Goal: Information Seeking & Learning: Learn about a topic

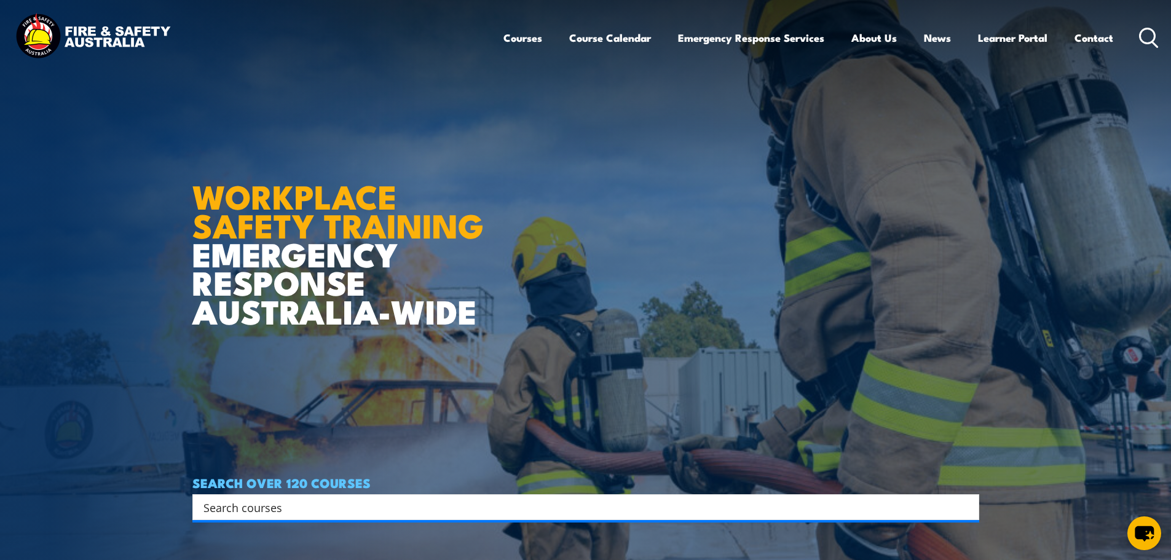
click at [0, 0] on link "Our promise" at bounding box center [0, 0] width 0 height 0
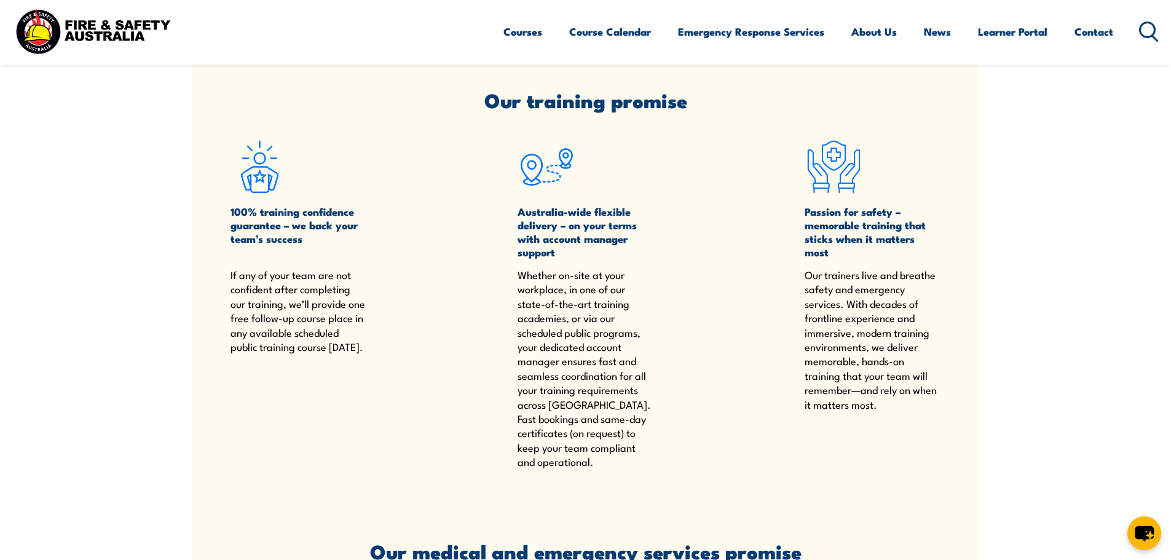
scroll to position [261, 0]
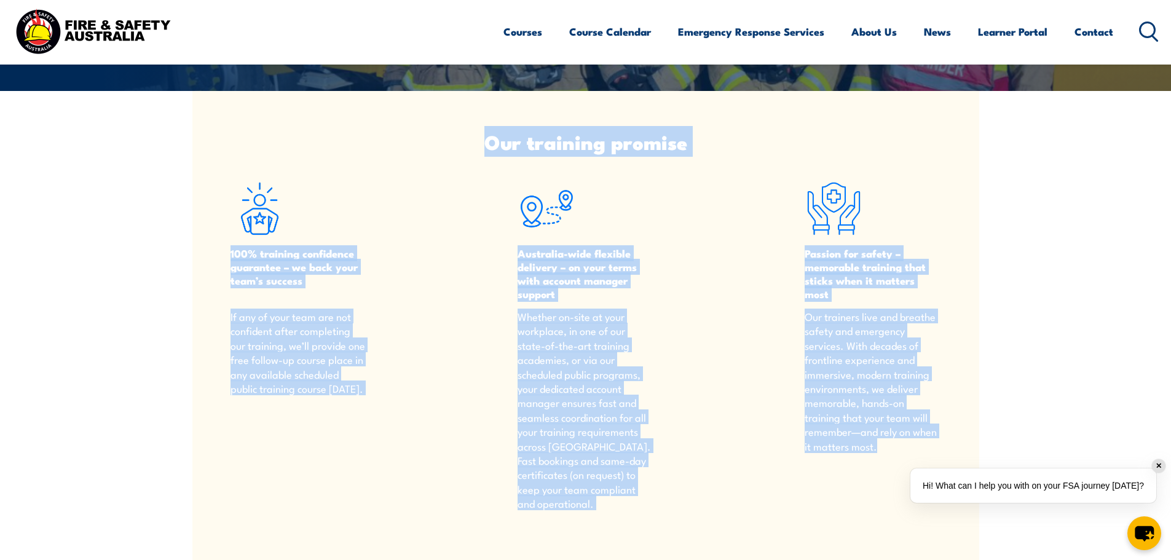
drag, startPoint x: 490, startPoint y: 139, endPoint x: 906, endPoint y: 451, distance: 520.0
click at [906, 451] on article "Our training promise 100% training confidence guarantee – we back your team’s s…" at bounding box center [585, 316] width 787 height 451
copy article "Lor ipsumdol sitamet 740% consecte adipiscing elitseddo – ei temp inci utla’e d…"
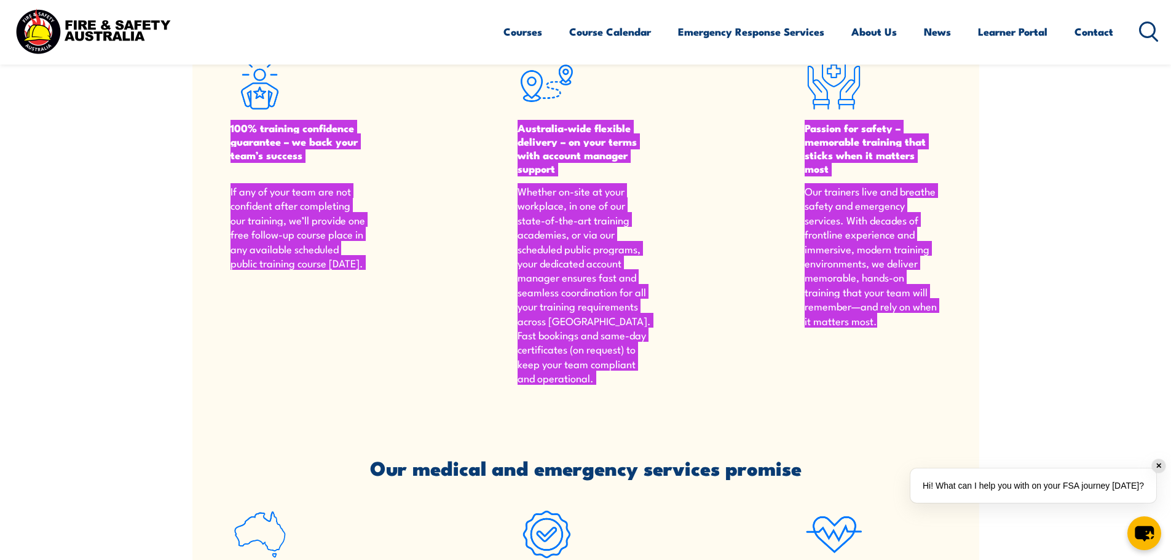
scroll to position [671, 0]
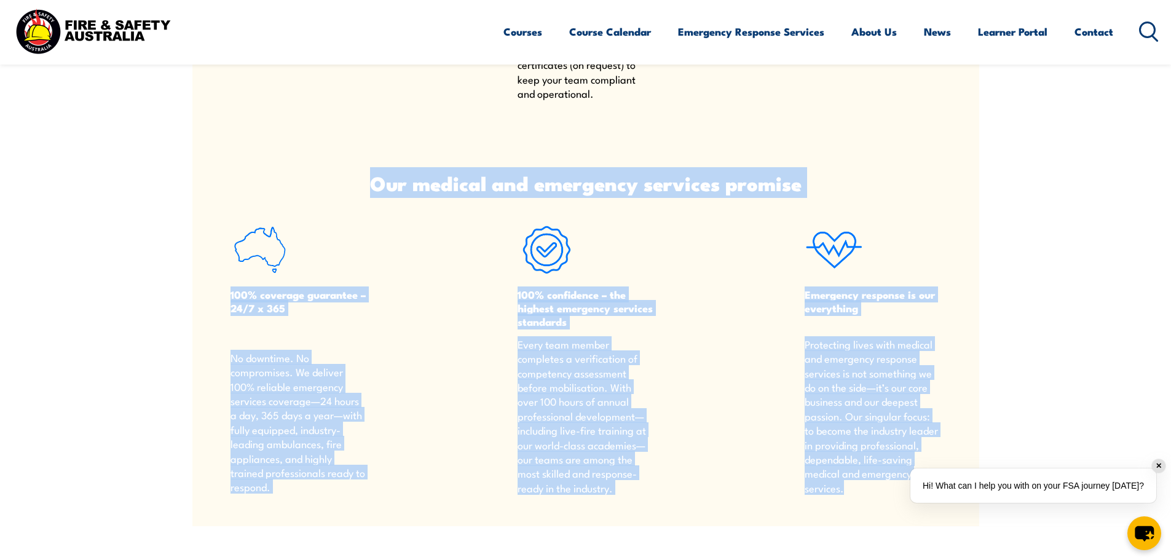
drag, startPoint x: 376, startPoint y: 185, endPoint x: 845, endPoint y: 496, distance: 562.6
click at [845, 496] on article "Our medical and emergency services promise 100% coverage guarantee – 24/7 x 365…" at bounding box center [585, 329] width 787 height 394
copy article "Lor ipsumdo sit ametconse adipisci elitsed 927% doeiusmo temporinc – 72/4 u 435…"
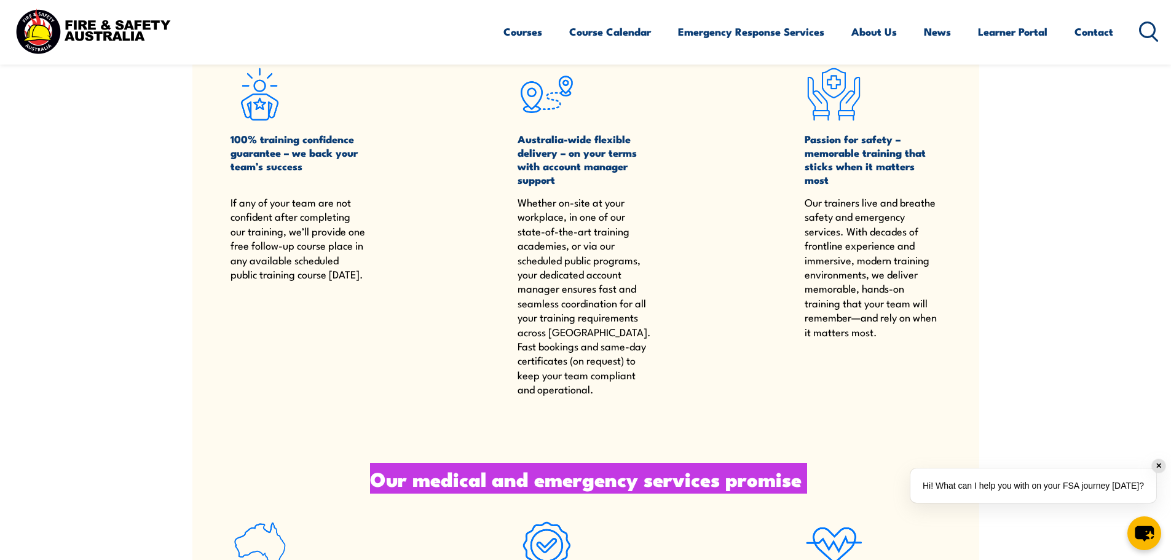
scroll to position [261, 0]
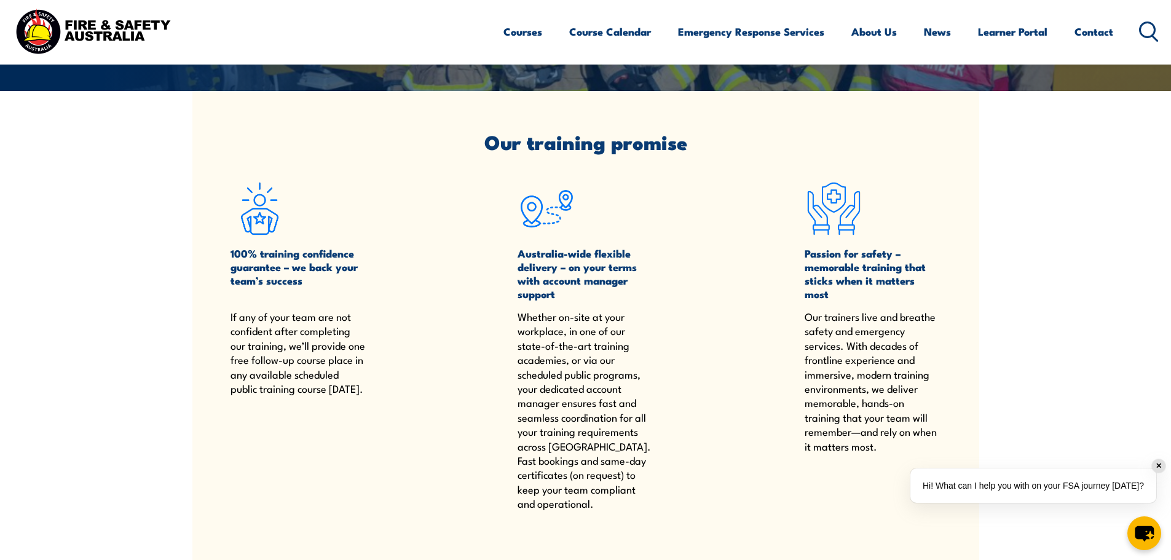
click at [874, 29] on link "About Us" at bounding box center [875, 31] width 46 height 33
click at [868, 33] on link "About Us" at bounding box center [875, 31] width 46 height 33
click at [0, 0] on link "About FSA" at bounding box center [0, 0] width 0 height 0
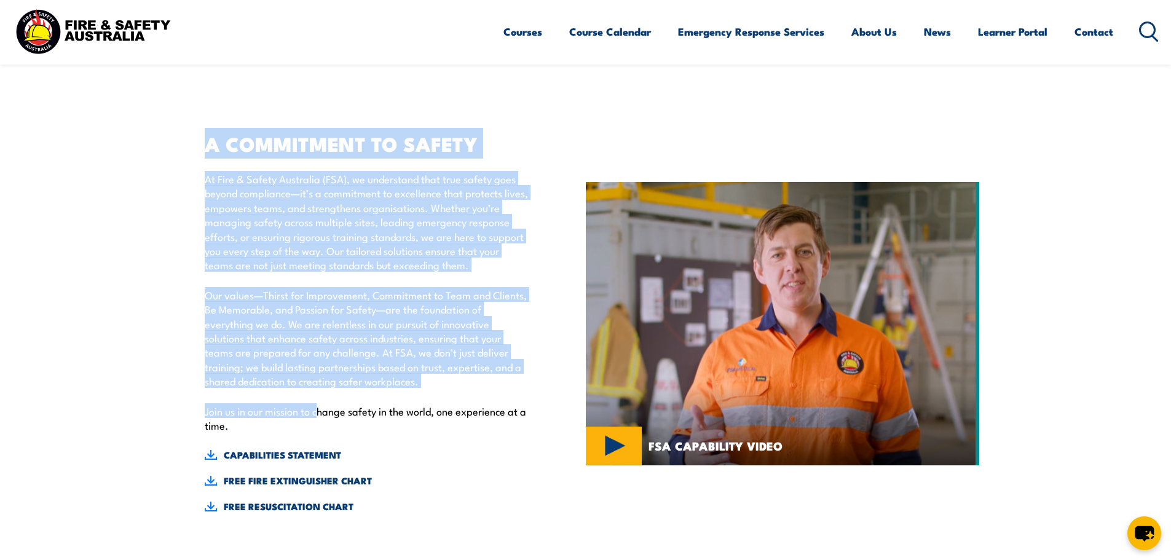
scroll to position [307, 0]
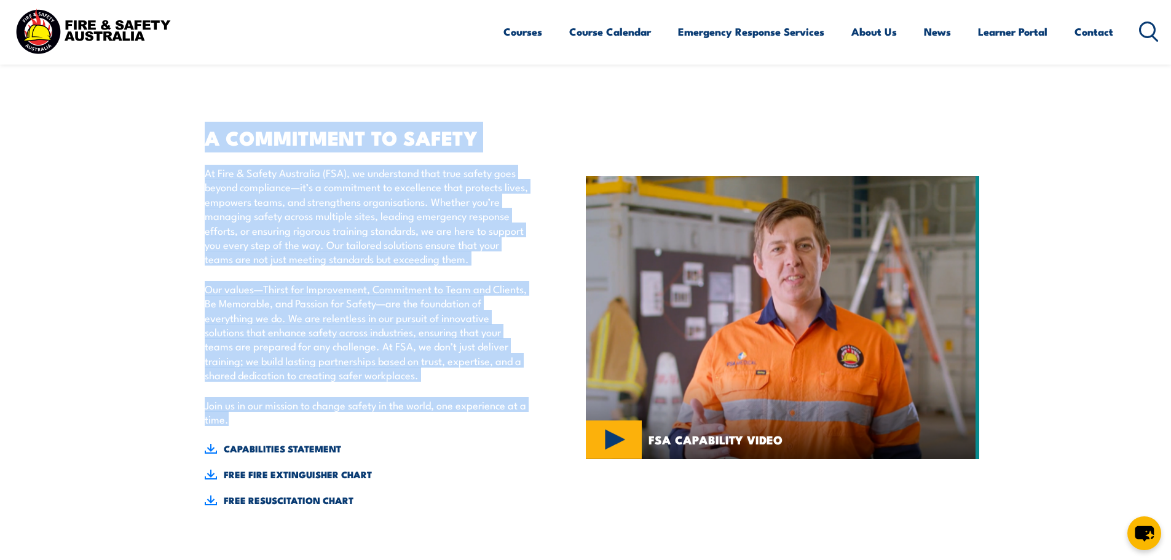
drag, startPoint x: 205, startPoint y: 240, endPoint x: 360, endPoint y: 414, distance: 233.4
click at [360, 414] on div "A COMMITMENT TO SAFETY At Fire & Safety Australia (FSA), we understand that tru…" at bounding box center [360, 318] width 337 height 379
copy div "A COMMITMENT TO SAFETY At Fire & Safety Australia (FSA), we understand that tru…"
